Goal: Navigation & Orientation: Find specific page/section

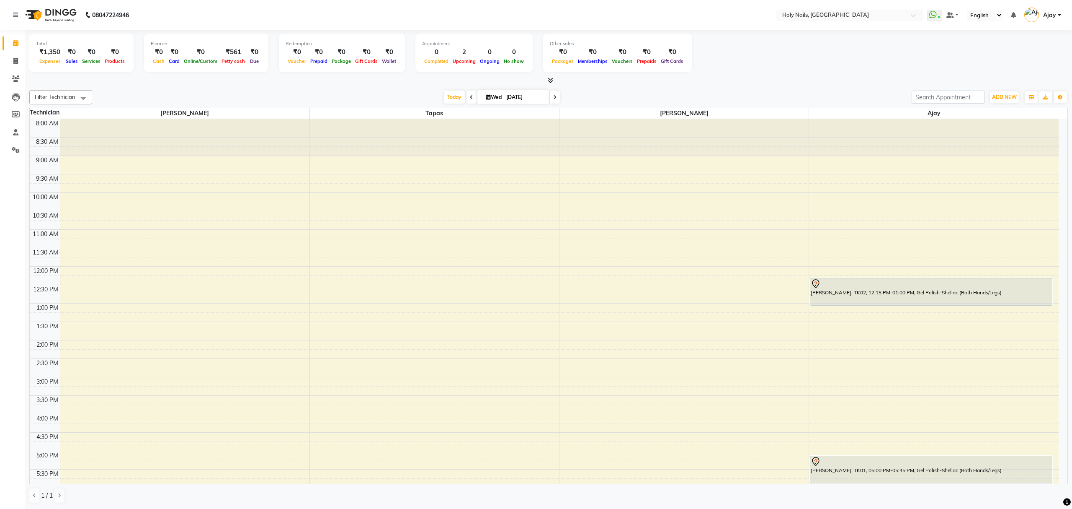
scroll to position [121, 0]
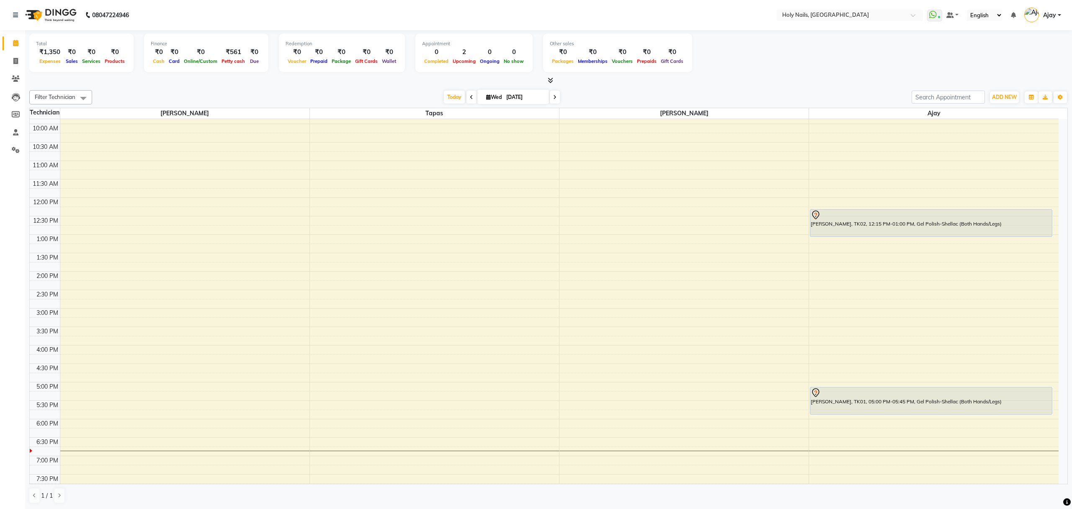
scroll to position [121, 0]
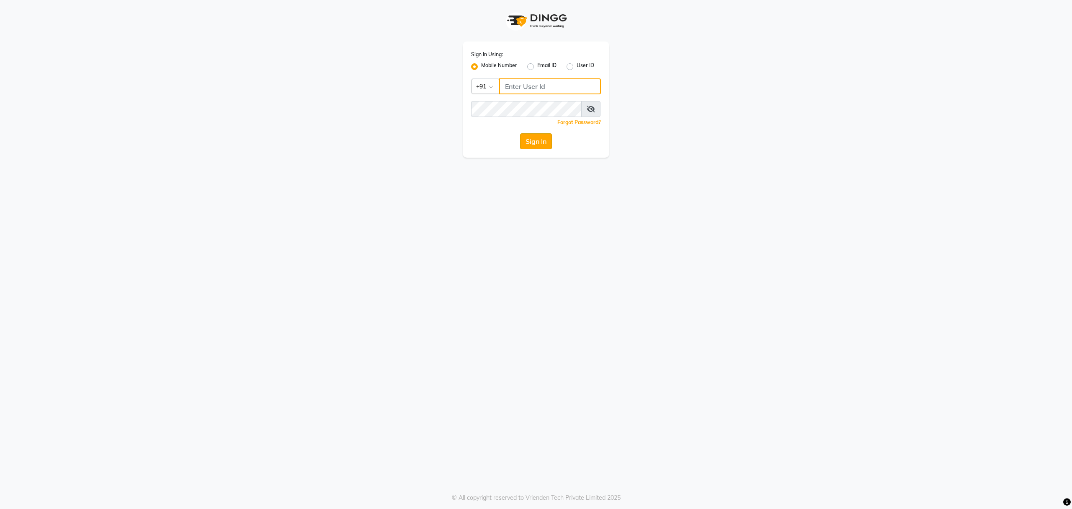
type input "8010688556"
click at [549, 141] on button "Sign In" at bounding box center [536, 141] width 32 height 16
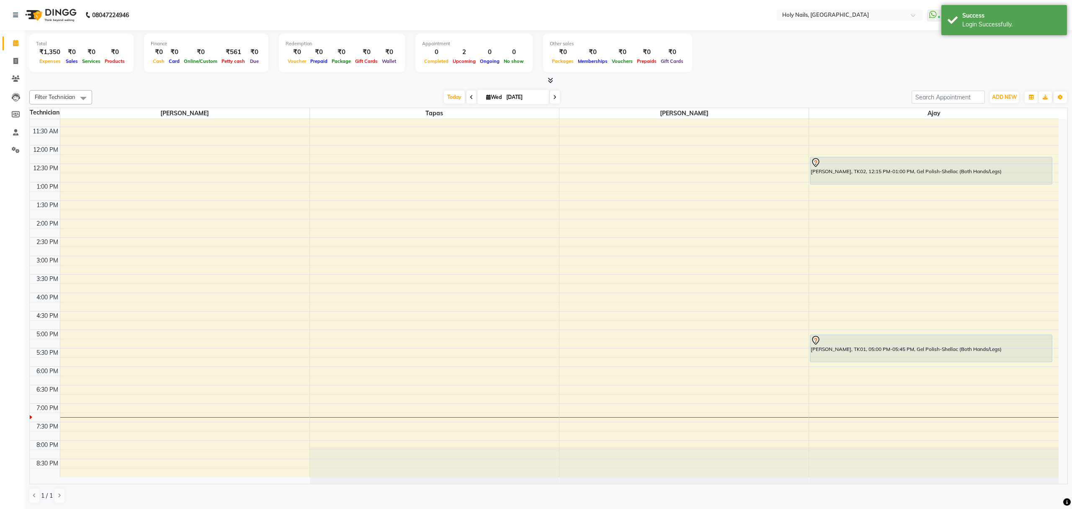
scroll to position [121, 0]
click at [553, 96] on icon at bounding box center [554, 97] width 3 height 5
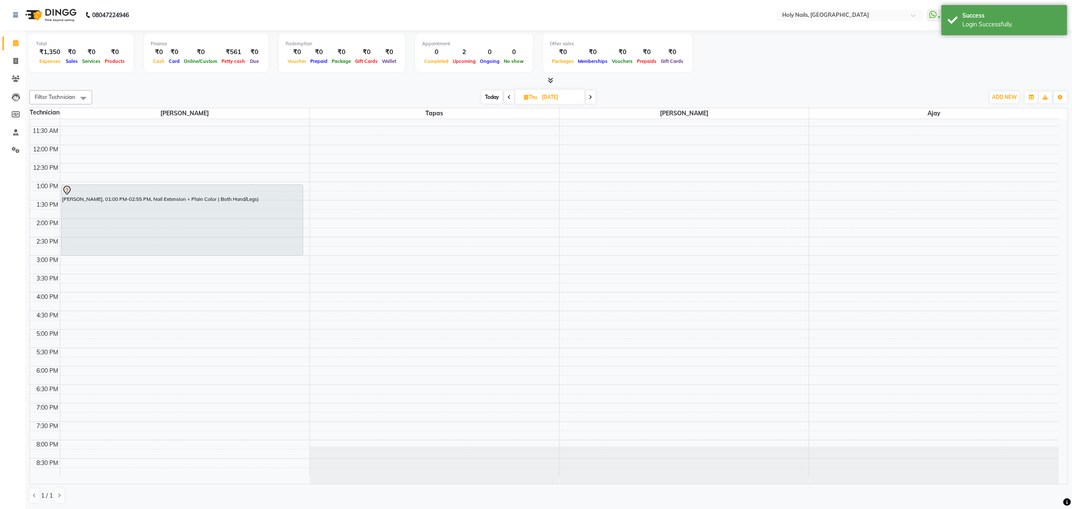
click at [489, 101] on span "Today" at bounding box center [492, 96] width 21 height 13
type input "[DATE]"
